Goal: Task Accomplishment & Management: Complete application form

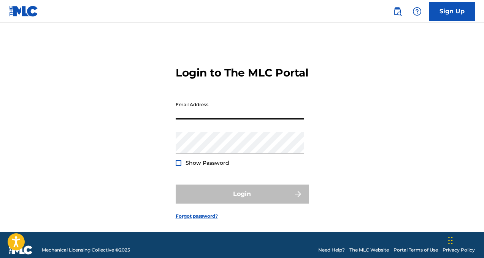
click at [222, 119] on input "Email Address" at bounding box center [240, 109] width 128 height 22
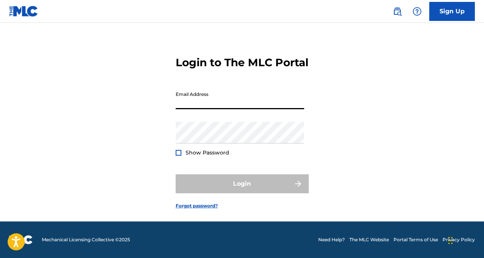
scroll to position [22, 0]
click at [452, 13] on link "Sign Up" at bounding box center [452, 11] width 46 height 19
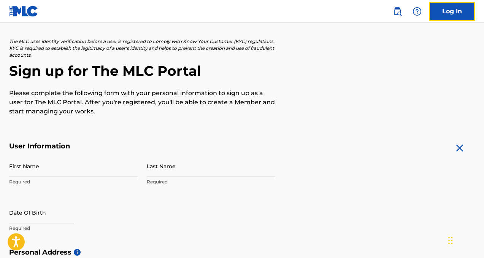
scroll to position [37, 0]
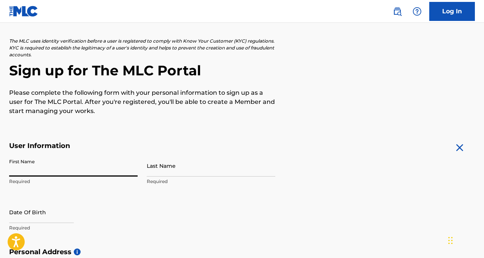
click at [85, 168] on input "First Name" at bounding box center [73, 166] width 128 height 22
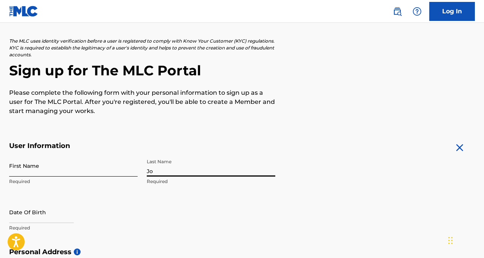
type input "J"
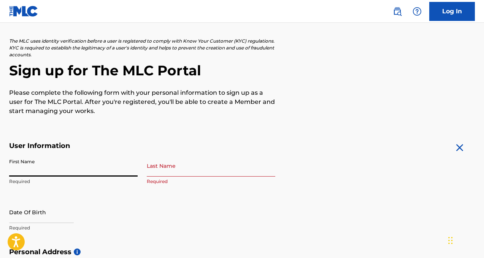
click at [82, 168] on input "First Name" at bounding box center [73, 166] width 128 height 22
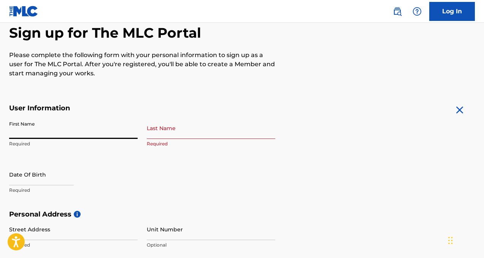
scroll to position [0, 0]
